Goal: Information Seeking & Learning: Compare options

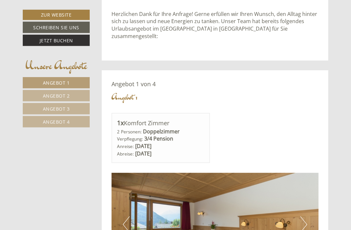
scroll to position [257, 0]
click at [37, 93] on link "Angebot 2" at bounding box center [56, 95] width 67 height 11
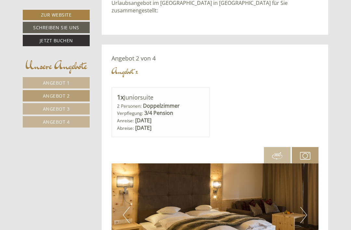
scroll to position [282, 0]
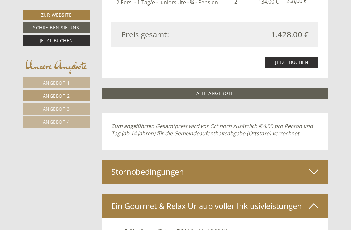
click at [43, 107] on link "Angebot 3" at bounding box center [56, 108] width 67 height 11
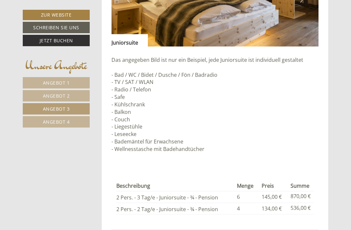
click at [45, 119] on span "Angebot 4" at bounding box center [56, 122] width 27 height 6
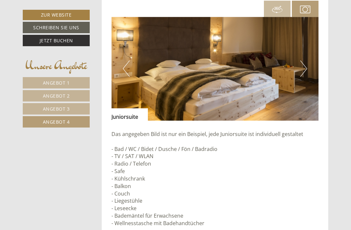
scroll to position [428, 0]
click at [304, 69] on button "Next" at bounding box center [303, 69] width 7 height 16
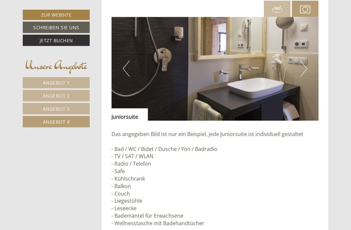
scroll to position [429, 0]
click at [304, 70] on button "Next" at bounding box center [303, 68] width 7 height 16
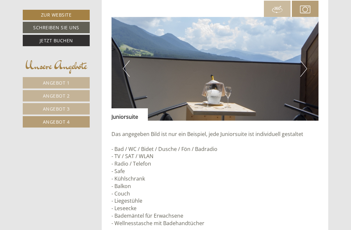
click at [307, 70] on button "Next" at bounding box center [303, 68] width 7 height 16
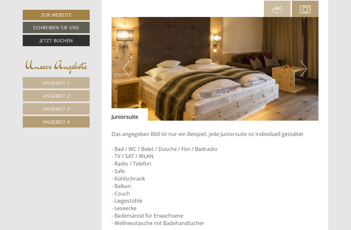
click at [306, 71] on button "Next" at bounding box center [303, 68] width 7 height 16
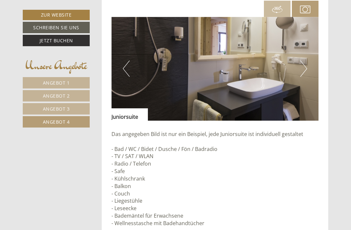
click at [308, 70] on img at bounding box center [215, 69] width 207 height 104
click at [303, 73] on button "Next" at bounding box center [303, 68] width 7 height 16
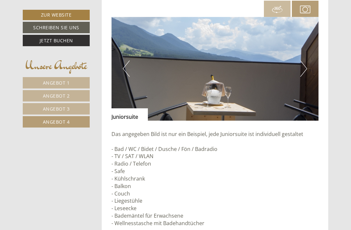
click at [305, 71] on button "Next" at bounding box center [303, 68] width 7 height 16
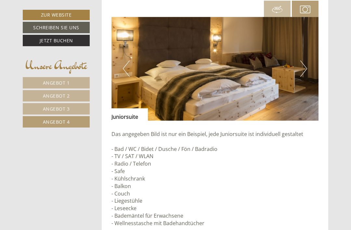
click at [307, 70] on img at bounding box center [215, 69] width 207 height 104
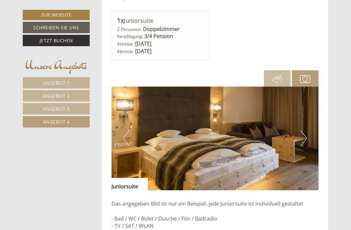
scroll to position [364, 0]
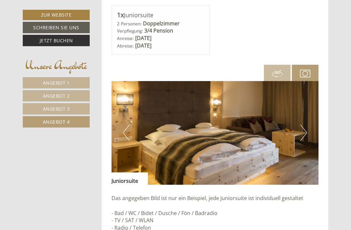
click at [281, 77] on img at bounding box center [277, 73] width 10 height 10
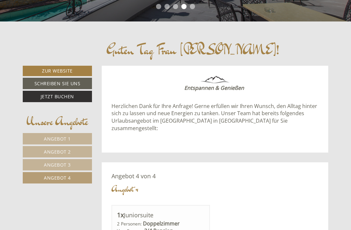
scroll to position [165, 0]
click at [46, 136] on span "Angebot 1" at bounding box center [57, 138] width 27 height 6
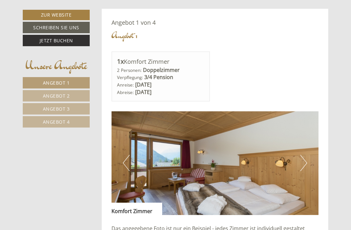
click at [160, 179] on img at bounding box center [215, 163] width 207 height 104
click at [305, 163] on button "Next" at bounding box center [303, 163] width 7 height 16
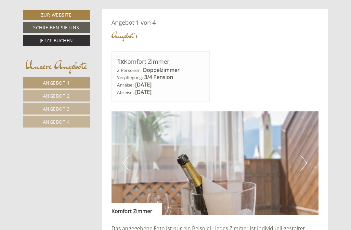
click at [305, 164] on button "Next" at bounding box center [303, 163] width 7 height 16
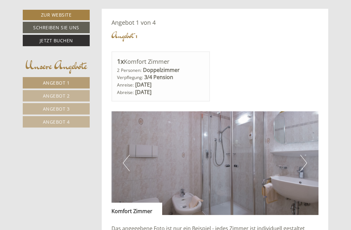
click at [303, 167] on button "Next" at bounding box center [303, 163] width 7 height 16
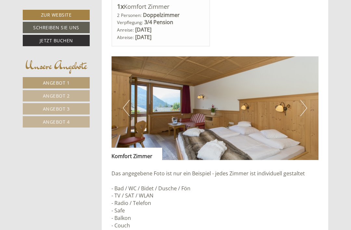
scroll to position [376, 0]
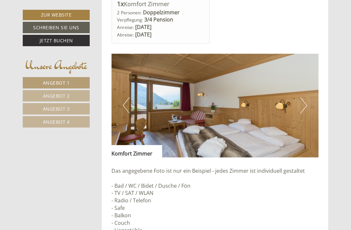
click at [301, 110] on button "Next" at bounding box center [303, 105] width 7 height 16
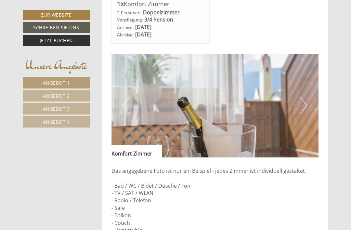
click at [305, 113] on button "Next" at bounding box center [303, 105] width 7 height 16
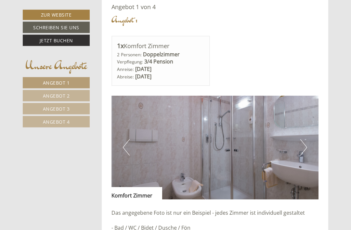
scroll to position [329, 0]
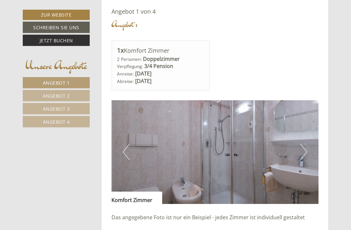
click at [307, 157] on img at bounding box center [215, 152] width 207 height 104
click at [308, 157] on img at bounding box center [215, 152] width 207 height 104
click at [310, 157] on img at bounding box center [215, 152] width 207 height 104
click at [124, 157] on button "Previous" at bounding box center [126, 152] width 7 height 16
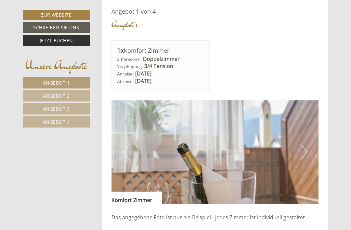
click at [126, 157] on button "Previous" at bounding box center [126, 152] width 7 height 16
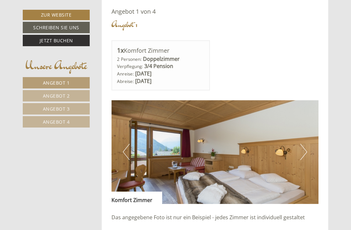
click at [126, 157] on button "Previous" at bounding box center [126, 152] width 7 height 16
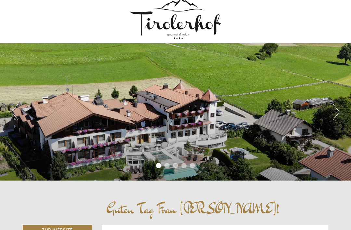
scroll to position [0, 0]
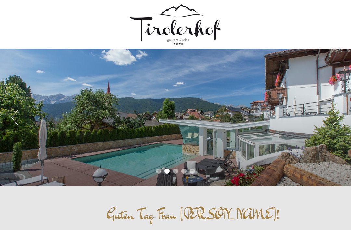
click at [14, 119] on button "Previous" at bounding box center [14, 117] width 7 height 16
click at [16, 119] on button "Previous" at bounding box center [14, 117] width 7 height 16
click at [16, 121] on button "Previous" at bounding box center [14, 117] width 7 height 16
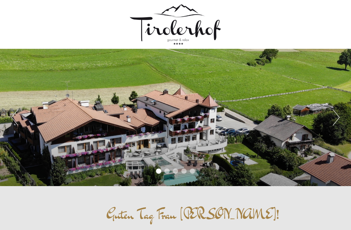
click at [15, 119] on button "Previous" at bounding box center [14, 117] width 7 height 16
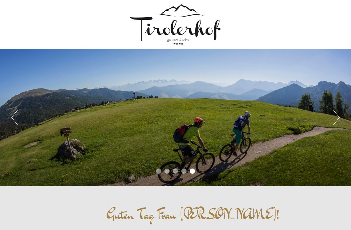
click at [14, 118] on button "Previous" at bounding box center [14, 117] width 7 height 16
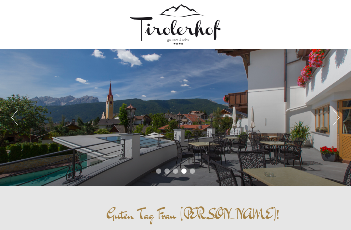
click at [15, 121] on button "Previous" at bounding box center [14, 117] width 7 height 16
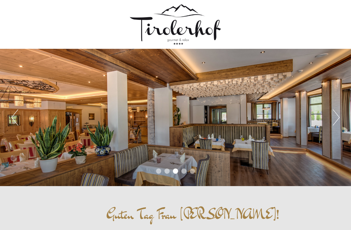
click at [16, 121] on button "Previous" at bounding box center [14, 117] width 7 height 16
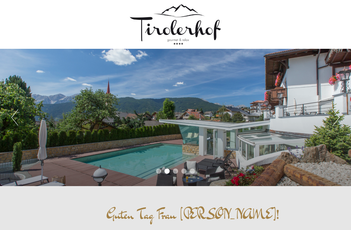
click at [14, 122] on button "Previous" at bounding box center [14, 117] width 7 height 16
